Goal: Information Seeking & Learning: Learn about a topic

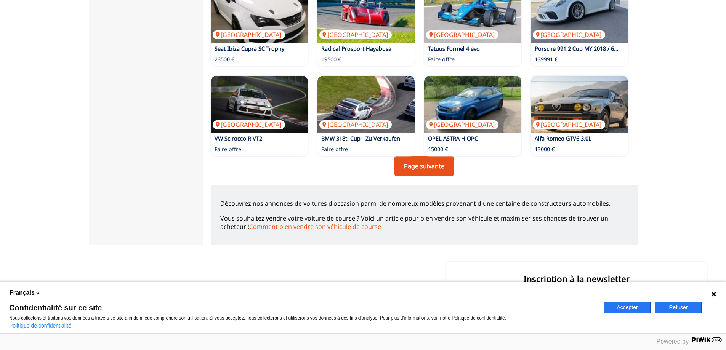
scroll to position [533, 0]
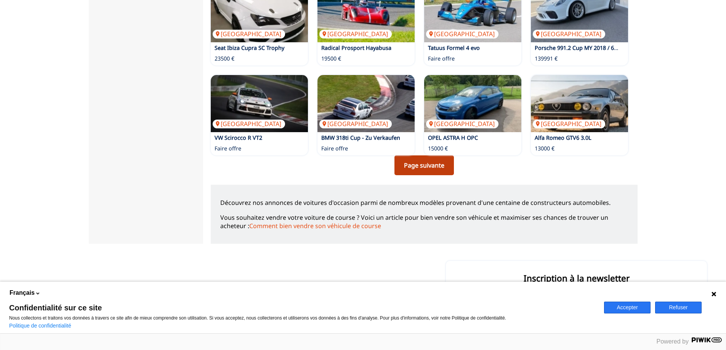
click at [425, 165] on link "Page suivante" at bounding box center [423, 165] width 59 height 20
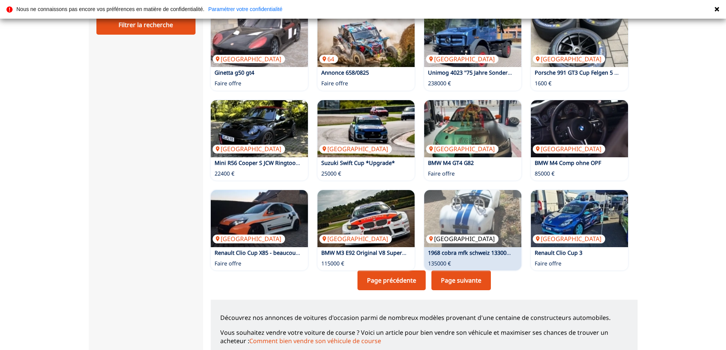
scroll to position [419, 0]
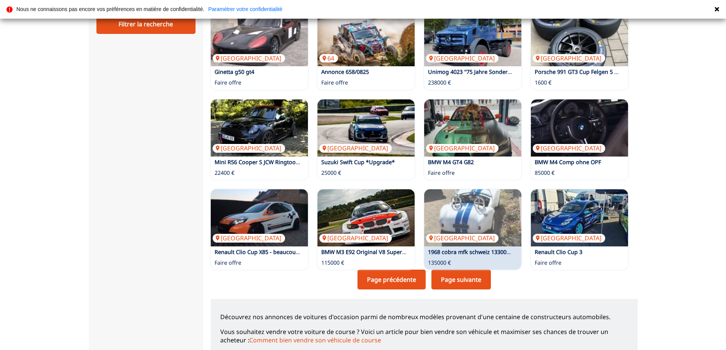
click at [456, 278] on link "Page suivante" at bounding box center [460, 280] width 59 height 20
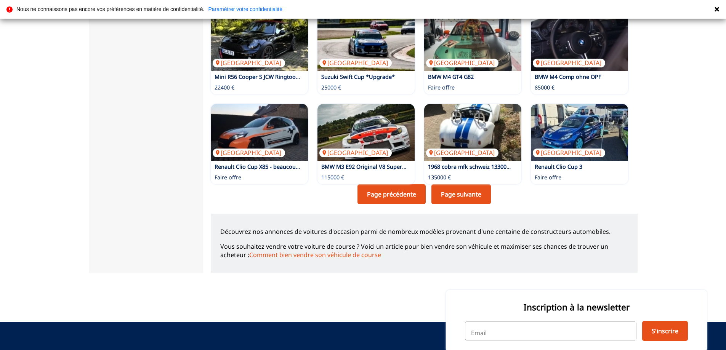
scroll to position [533, 0]
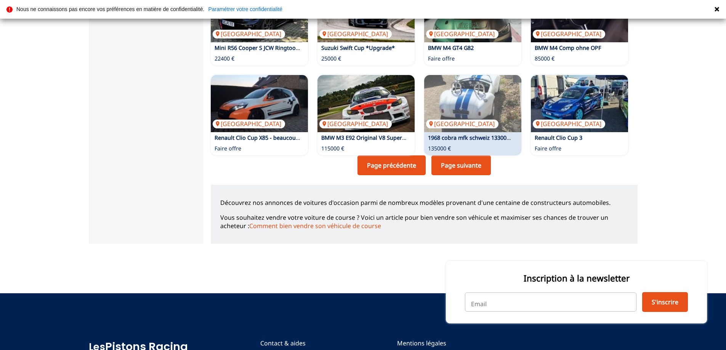
click at [451, 167] on link "Page suivante" at bounding box center [460, 165] width 59 height 20
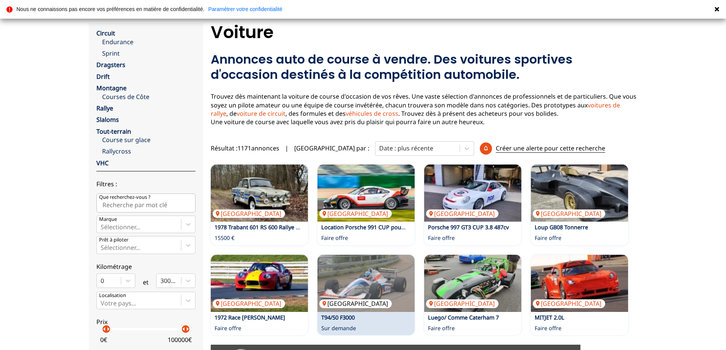
scroll to position [114, 0]
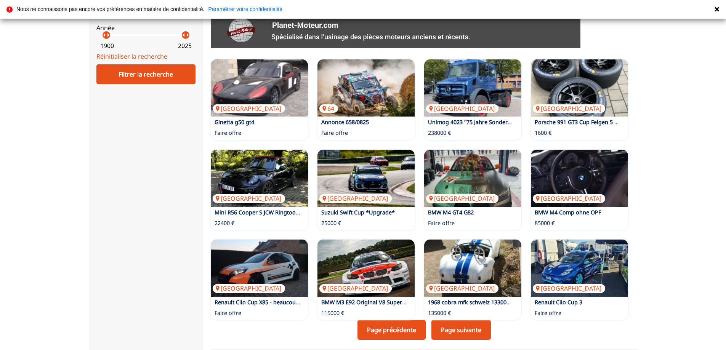
scroll to position [82, 0]
